Goal: Task Accomplishment & Management: Use online tool/utility

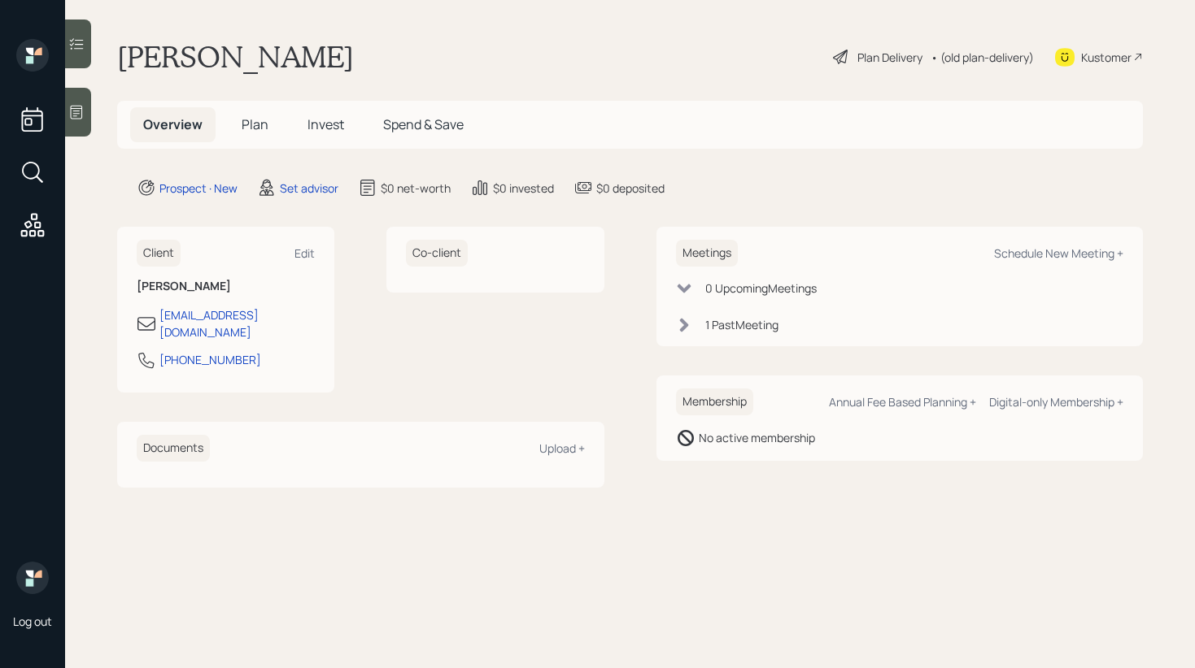
click at [597, 137] on div "Overview Plan Invest Spend & Save" at bounding box center [629, 125] width 1025 height 48
click at [1117, 47] on div "Kustomer" at bounding box center [1099, 57] width 88 height 36
click at [255, 117] on span "Plan" at bounding box center [255, 124] width 27 height 18
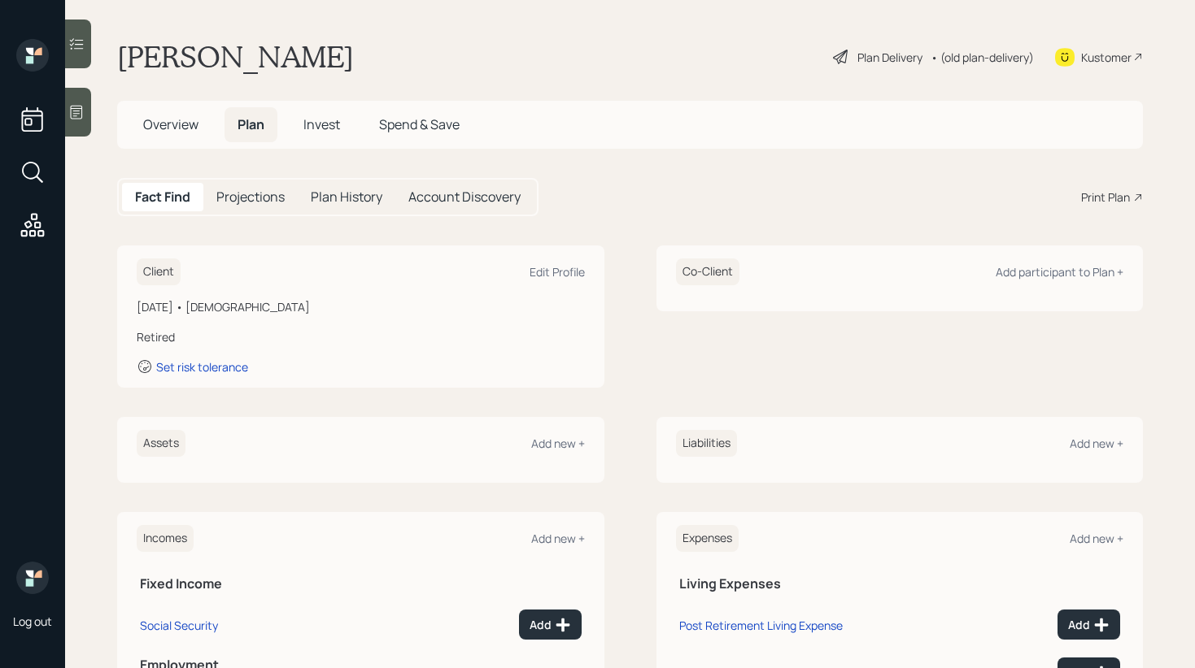
click at [436, 201] on h5 "Account Discovery" at bounding box center [464, 196] width 112 height 15
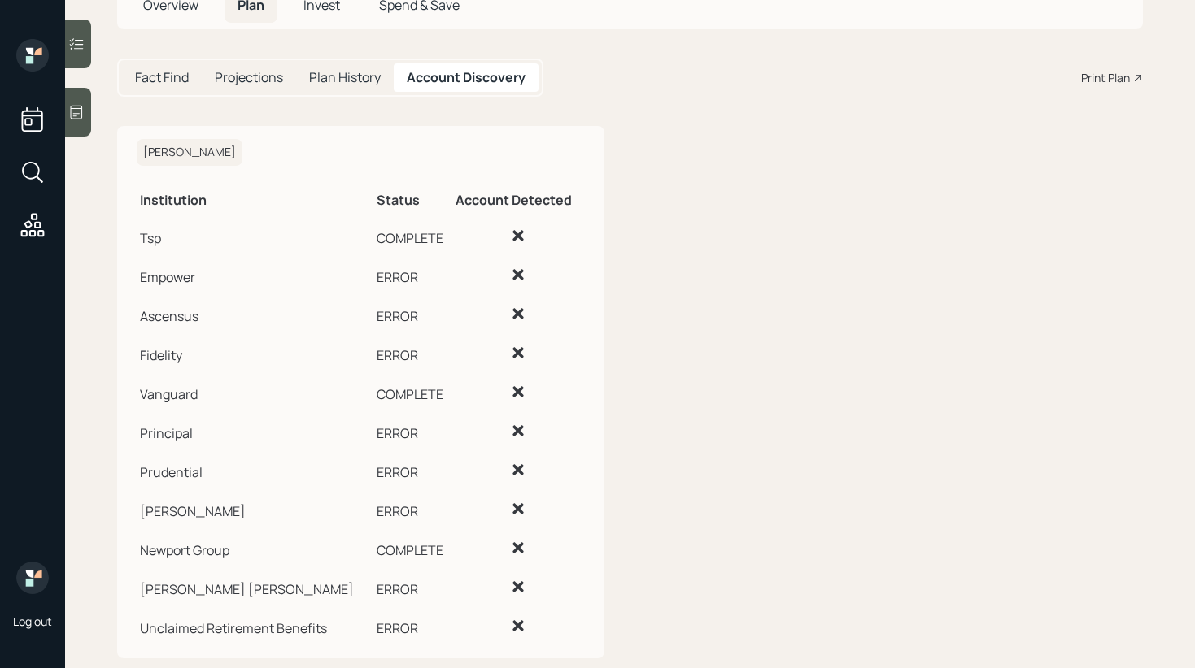
scroll to position [149, 0]
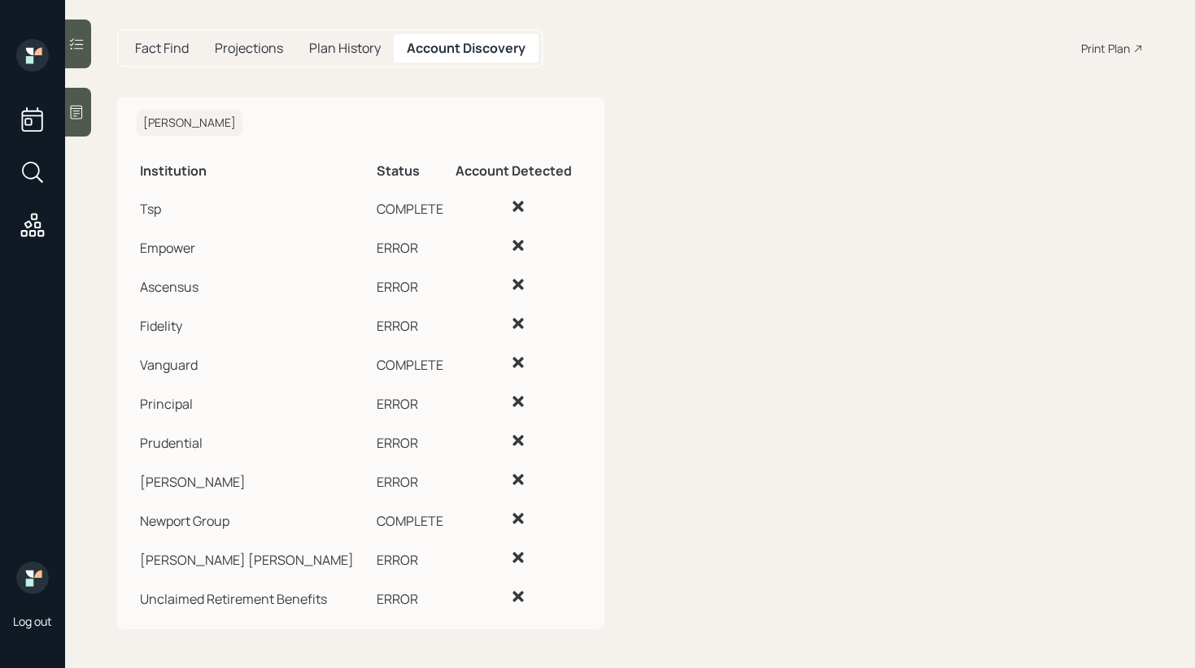
click at [411, 432] on td "ERROR" at bounding box center [412, 440] width 79 height 39
